Goal: Transaction & Acquisition: Purchase product/service

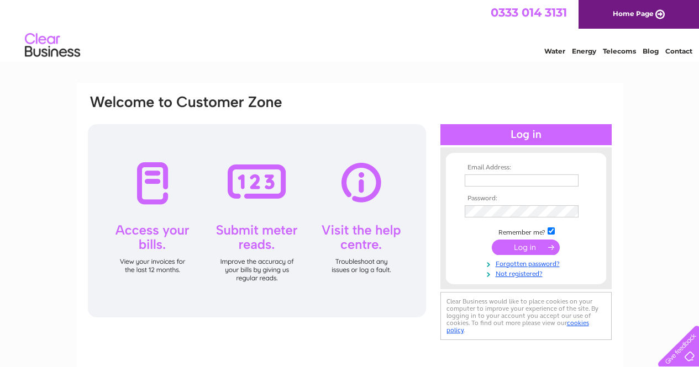
click at [516, 184] on input "text" at bounding box center [522, 181] width 114 height 12
type input "admin@r-nfacades.com"
click at [543, 253] on input "submit" at bounding box center [526, 247] width 68 height 15
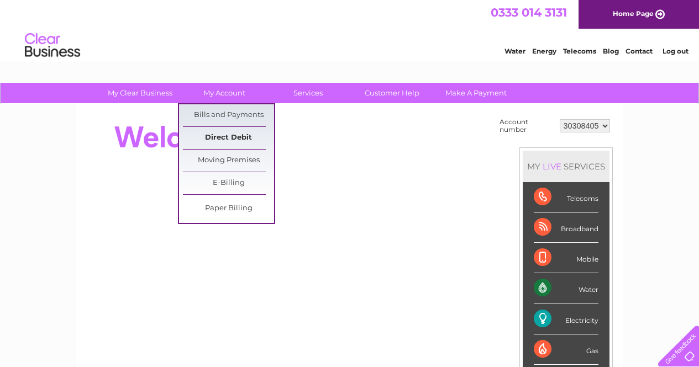
click at [228, 134] on link "Direct Debit" at bounding box center [228, 138] width 91 height 22
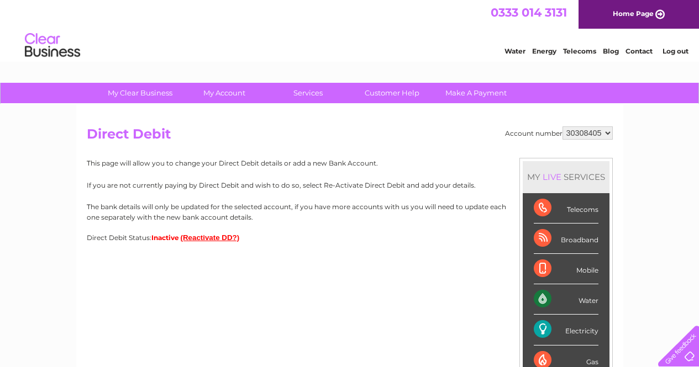
click at [211, 240] on button "(Reactivate DD?)" at bounding box center [210, 238] width 59 height 8
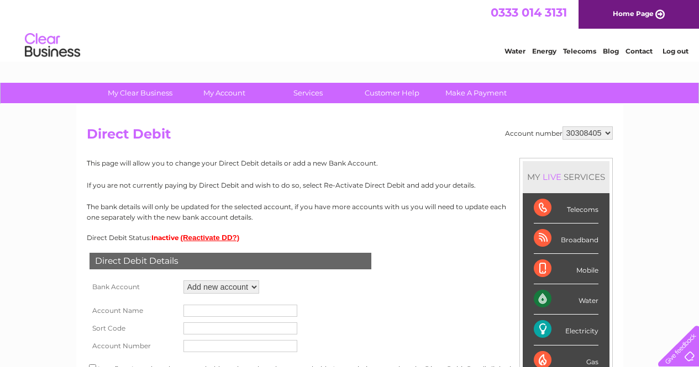
click at [207, 314] on input "text" at bounding box center [240, 311] width 114 height 12
type input "R&N Facades Limited"
type input "832127"
type input "11195174"
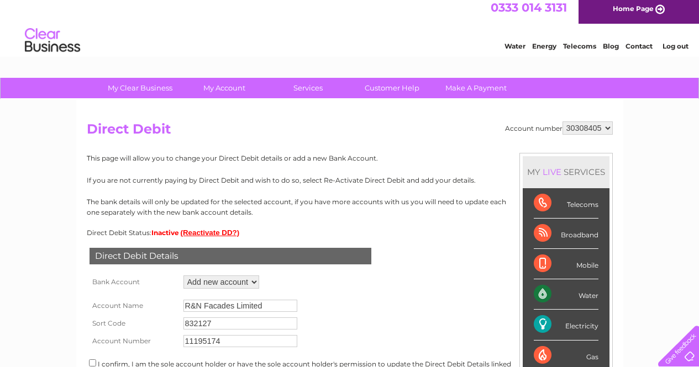
scroll to position [208, 0]
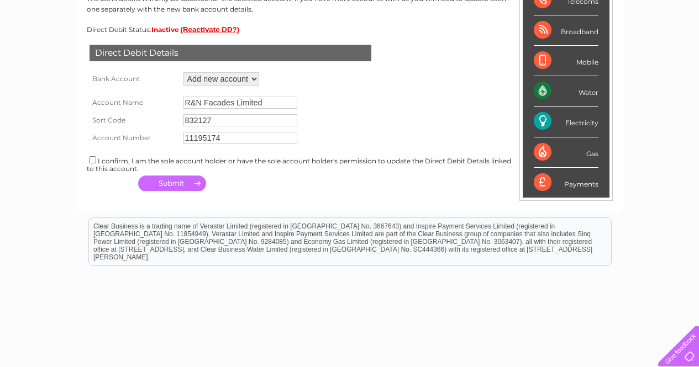
click at [94, 162] on input "checkbox" at bounding box center [92, 159] width 7 height 7
checkbox input "true"
click at [170, 179] on button "button" at bounding box center [172, 183] width 68 height 15
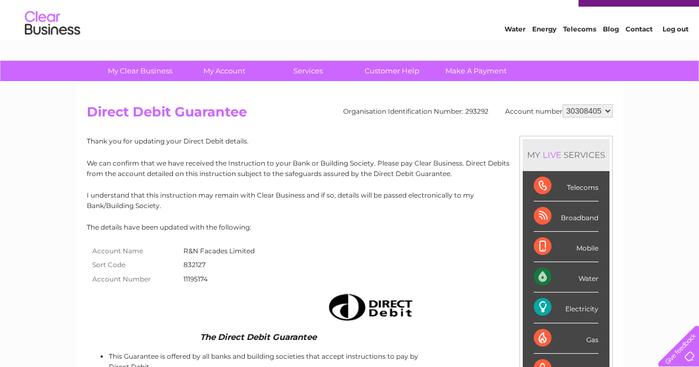
scroll to position [18, 0]
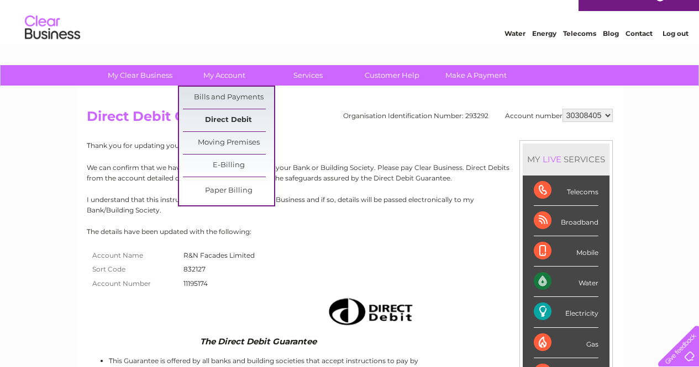
click at [227, 123] on link "Direct Debit" at bounding box center [228, 120] width 91 height 22
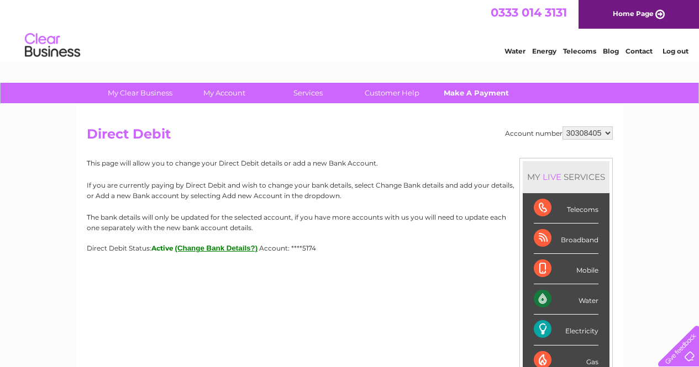
click at [477, 88] on link "Make A Payment" at bounding box center [475, 93] width 91 height 20
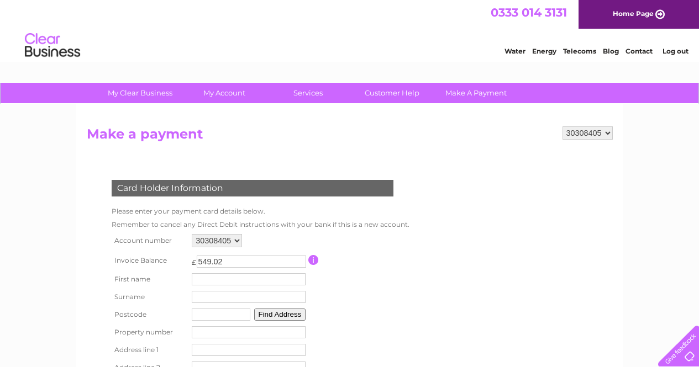
click at [220, 287] on td "First name" at bounding box center [248, 280] width 119 height 18
click at [220, 286] on input "text" at bounding box center [249, 280] width 114 height 12
type input "[PERSON_NAME]"
type input "G69 6QQ"
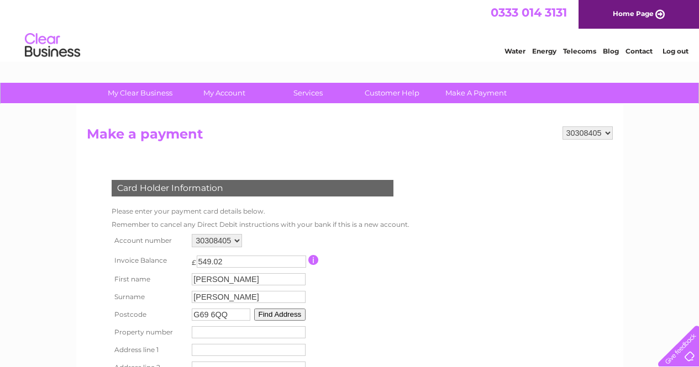
click at [303, 315] on button "Find Address" at bounding box center [280, 315] width 52 height 12
click at [253, 335] on select "1, [GEOGRAPHIC_DATA], [GEOGRAPHIC_DATA], [GEOGRAPHIC_DATA] 4, [GEOGRAPHIC_DATA]…" at bounding box center [248, 334] width 113 height 14
select select "[STREET_ADDRESS]"
click at [192, 327] on select "1, [GEOGRAPHIC_DATA], [GEOGRAPHIC_DATA], [GEOGRAPHIC_DATA] 4, [GEOGRAPHIC_DATA]…" at bounding box center [248, 334] width 113 height 14
type input "1"
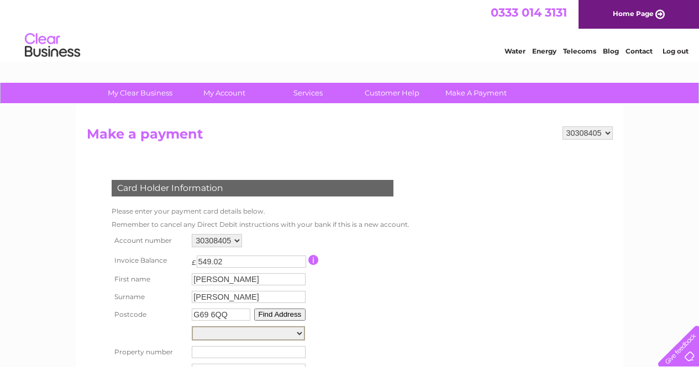
type input "[GEOGRAPHIC_DATA]"
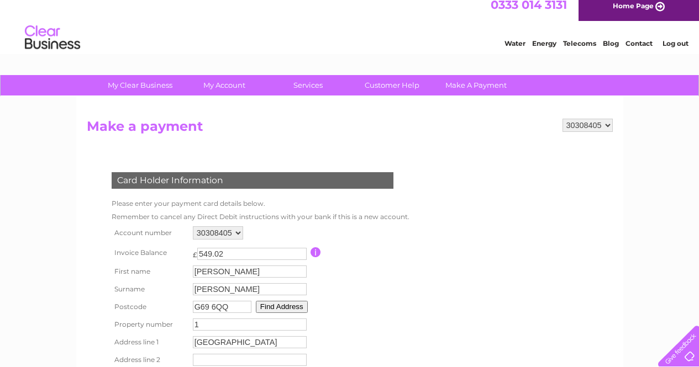
scroll to position [203, 0]
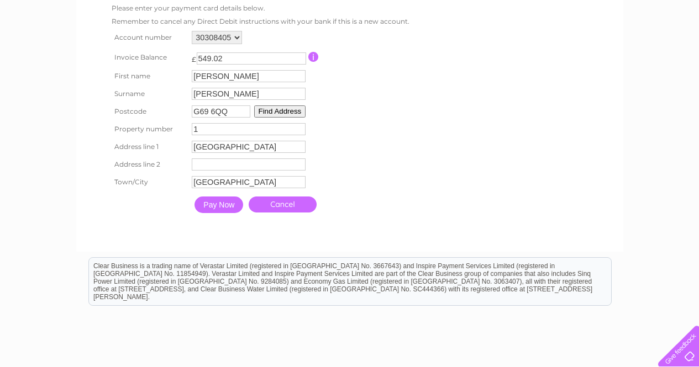
click at [225, 206] on input "Pay Now" at bounding box center [219, 205] width 49 height 17
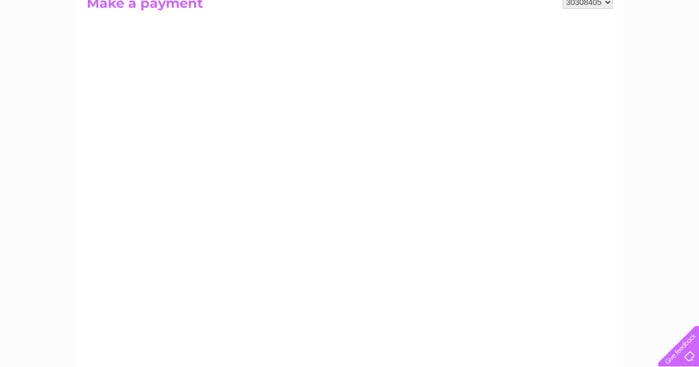
scroll to position [123, 0]
click at [601, 9] on select "30308405" at bounding box center [588, 10] width 50 height 13
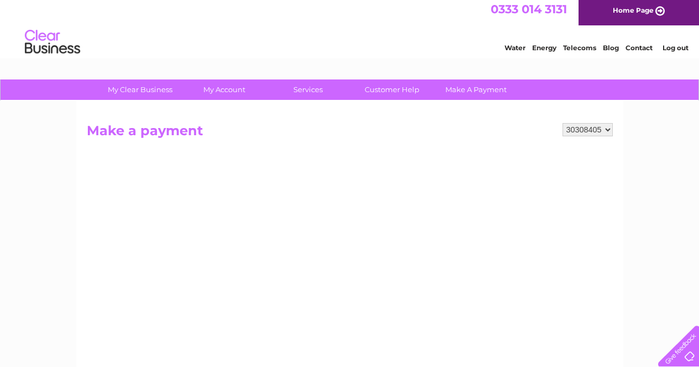
scroll to position [0, 0]
